Goal: Task Accomplishment & Management: Use online tool/utility

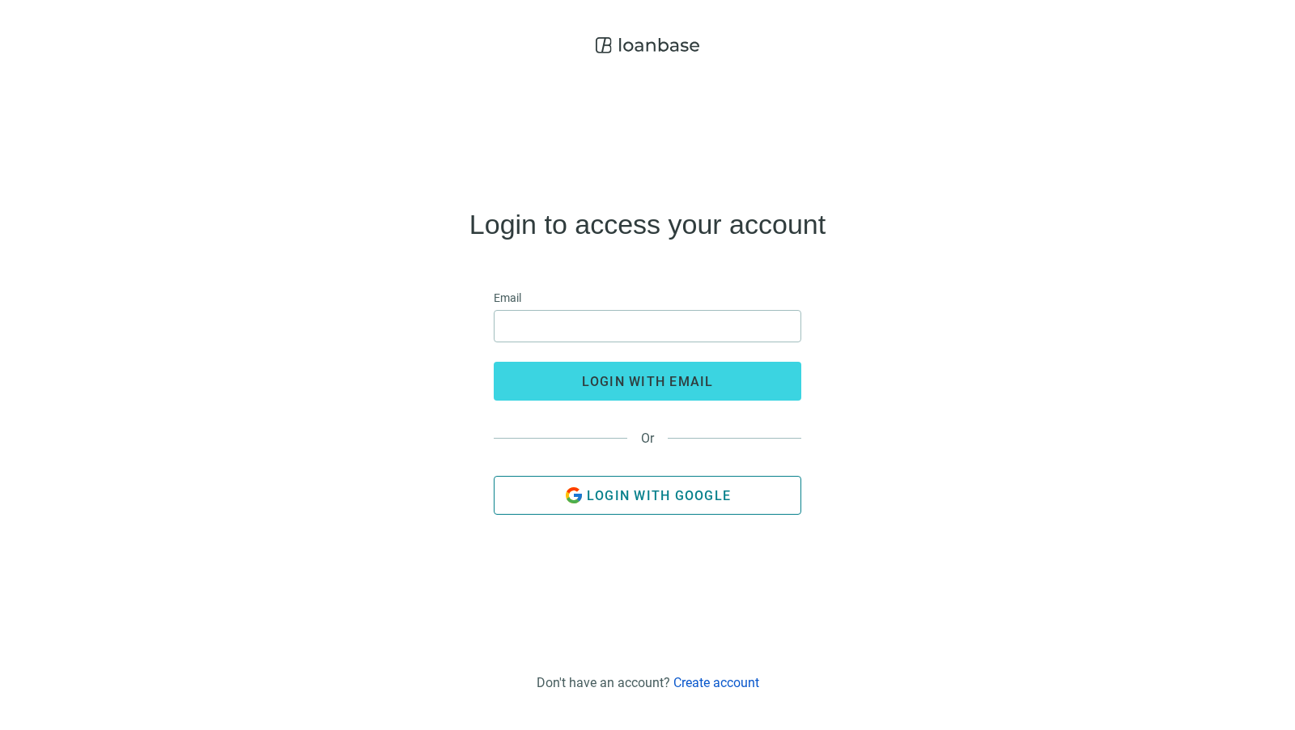
click at [685, 482] on button "Login with Google" at bounding box center [647, 495] width 307 height 39
